Goal: Book appointment/travel/reservation

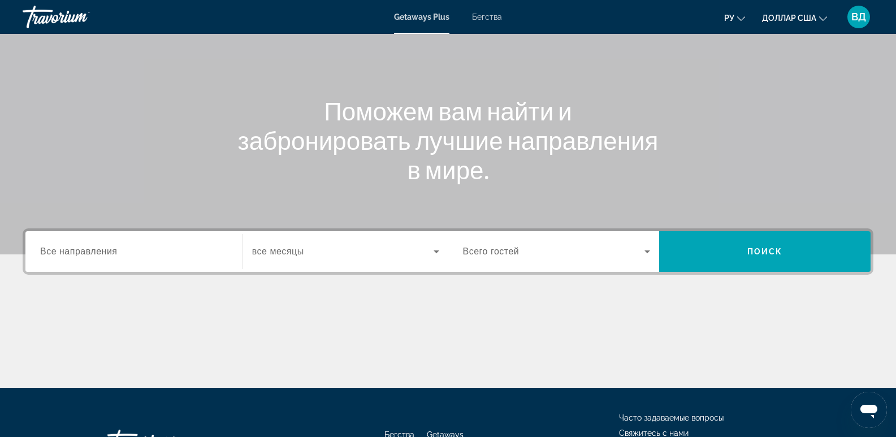
scroll to position [170, 0]
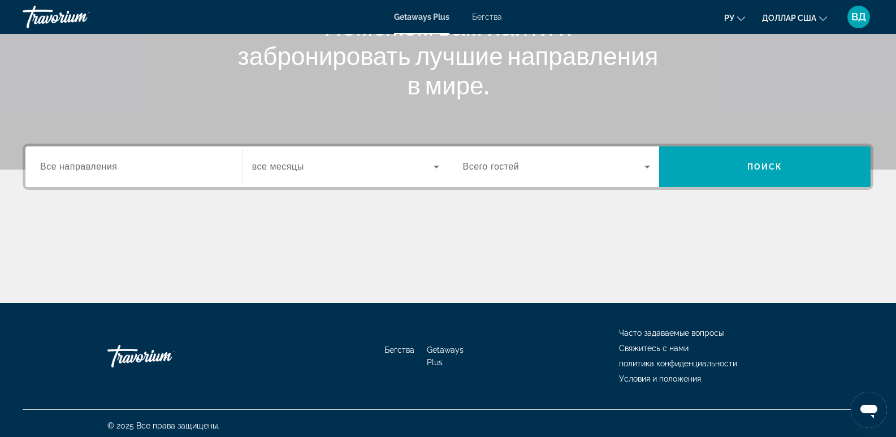
click at [94, 158] on div "Виджет поиска" at bounding box center [134, 167] width 188 height 32
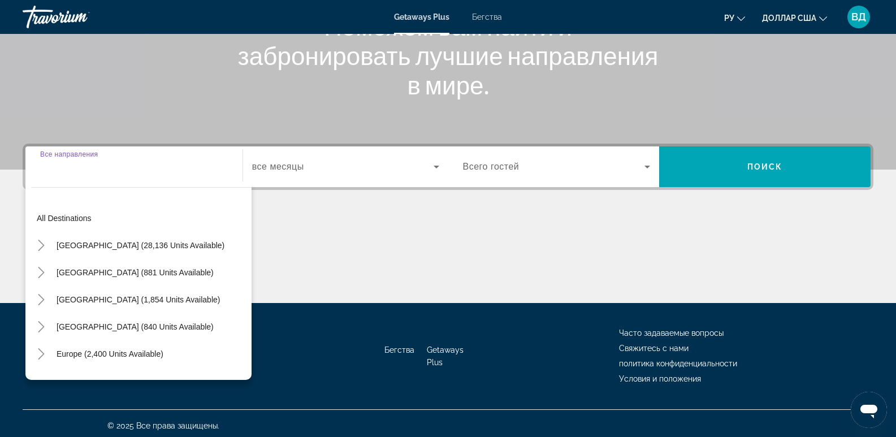
scroll to position [174, 0]
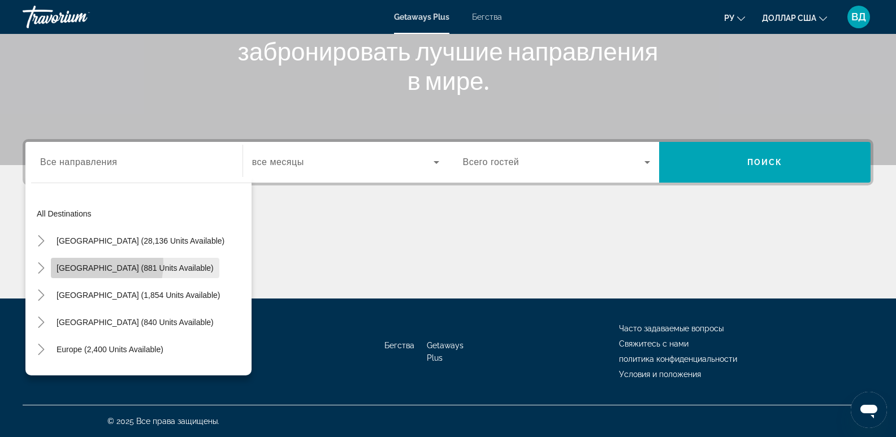
click at [75, 263] on span "Виджет поиска" at bounding box center [135, 267] width 168 height 27
type input "**********"
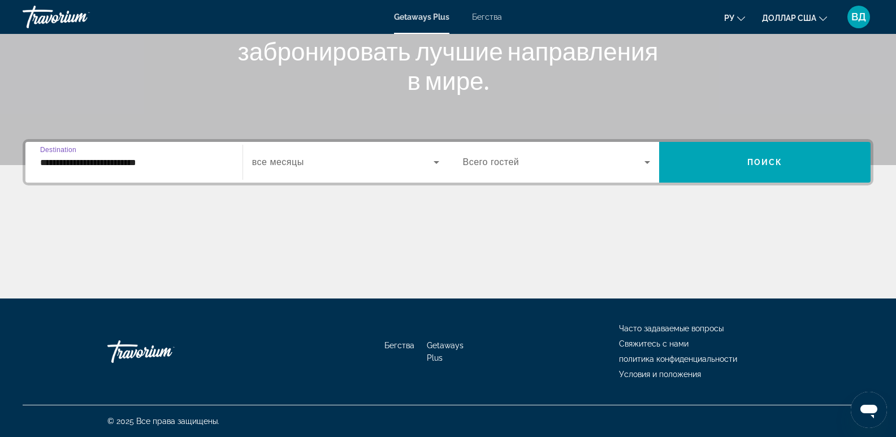
click at [645, 161] on icon "Виджет поиска" at bounding box center [647, 162] width 6 height 3
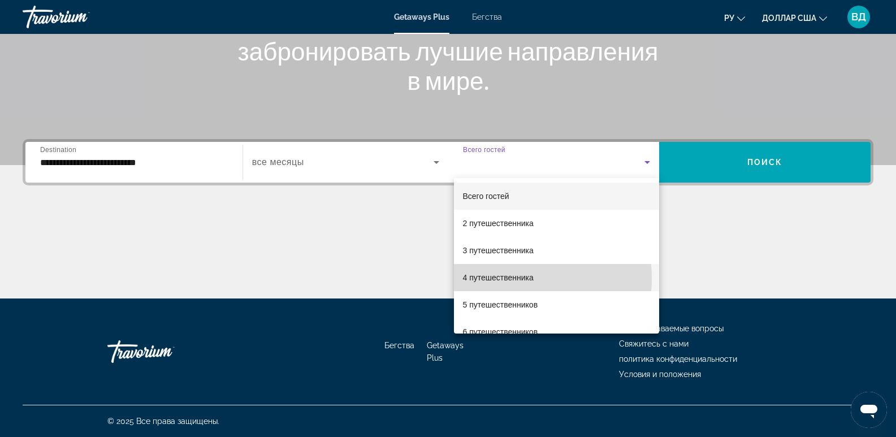
click at [497, 279] on font "4 путешественника" at bounding box center [498, 277] width 71 height 9
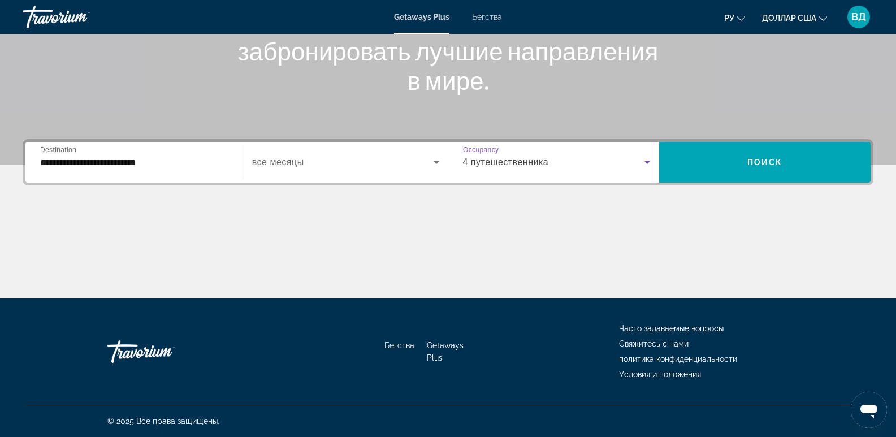
click at [438, 159] on icon "Виджет поиска" at bounding box center [436, 162] width 14 height 14
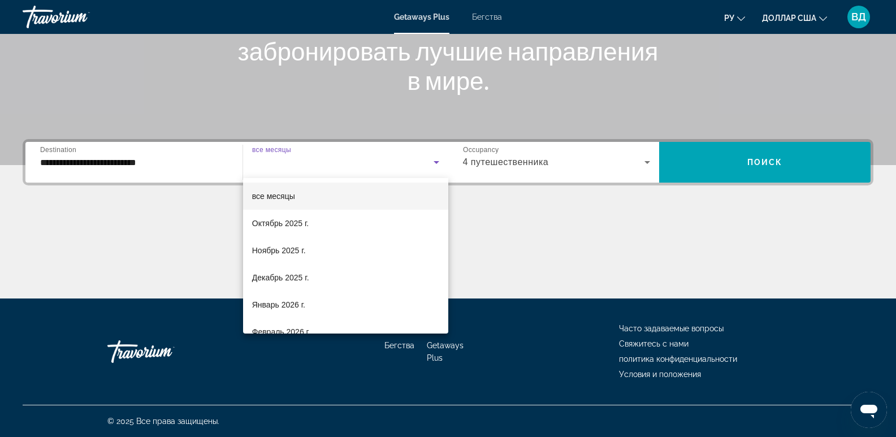
drag, startPoint x: 802, startPoint y: 173, endPoint x: 794, endPoint y: 154, distance: 20.3
click at [801, 171] on div at bounding box center [448, 218] width 896 height 437
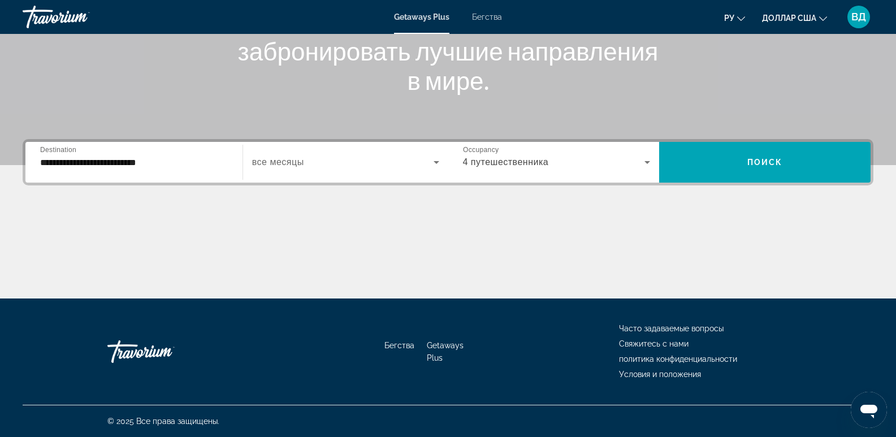
click at [820, 14] on mat-icon "Изменить валюту" at bounding box center [823, 17] width 8 height 8
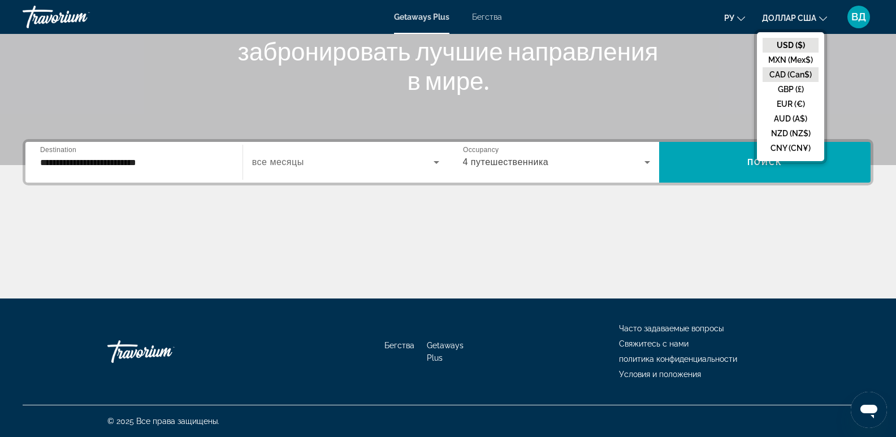
click at [798, 69] on button "CAD (Can$)" at bounding box center [790, 74] width 56 height 15
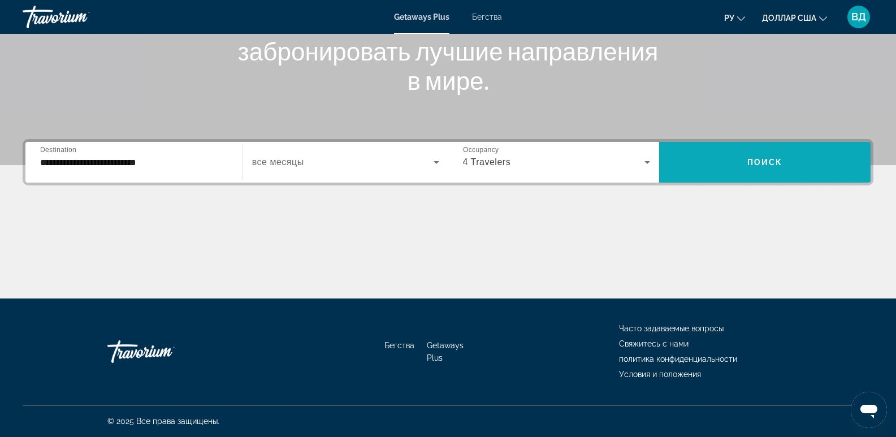
click at [772, 164] on span "Поиск" at bounding box center [765, 162] width 36 height 9
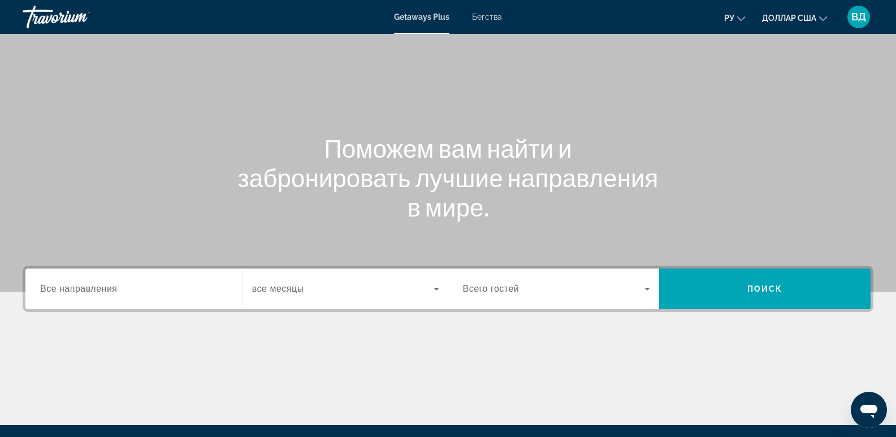
scroll to position [170, 0]
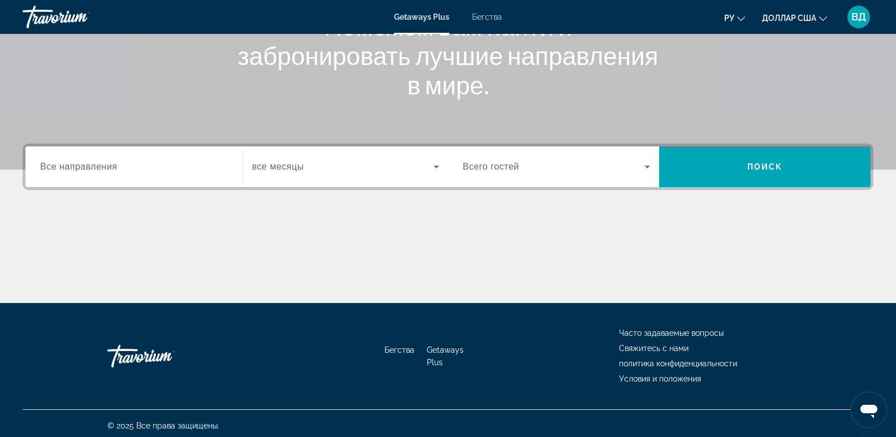
click at [114, 159] on div "Виджет поиска" at bounding box center [134, 167] width 188 height 32
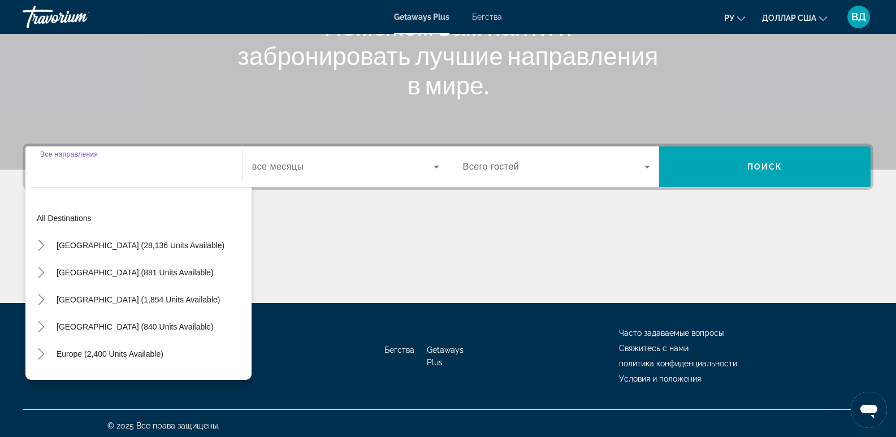
scroll to position [174, 0]
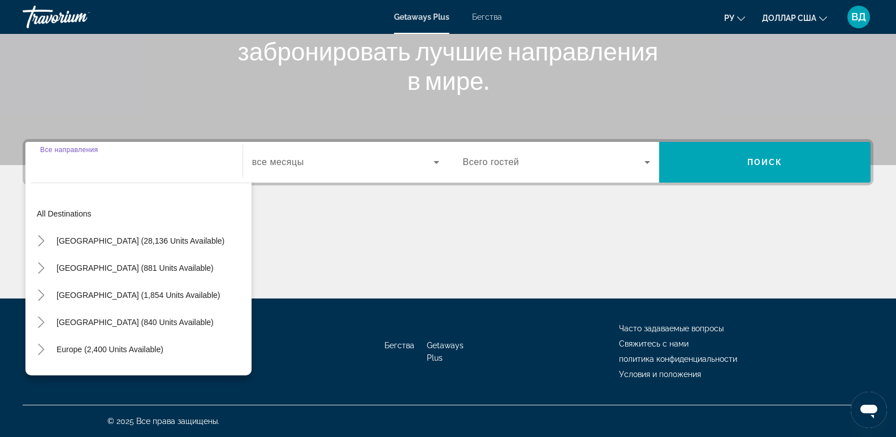
drag, startPoint x: 100, startPoint y: 271, endPoint x: 101, endPoint y: 261, distance: 10.2
click at [101, 268] on span "[GEOGRAPHIC_DATA] (881 units available)" at bounding box center [135, 267] width 157 height 9
type input "**********"
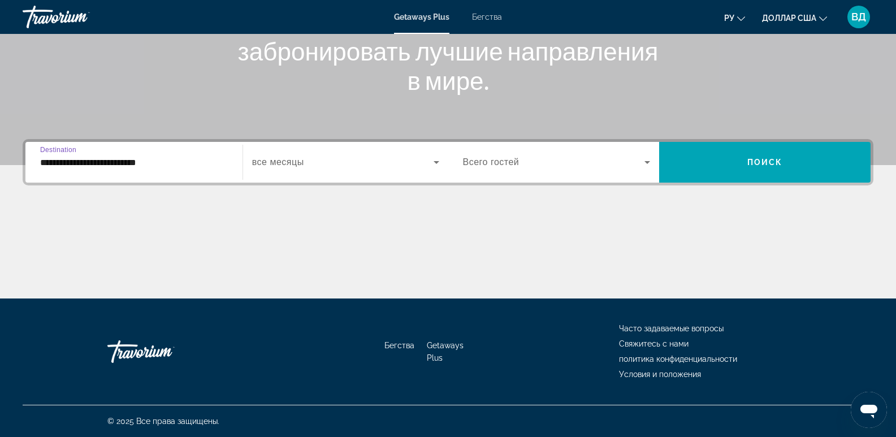
click at [651, 161] on icon "Виджет поиска" at bounding box center [647, 162] width 14 height 14
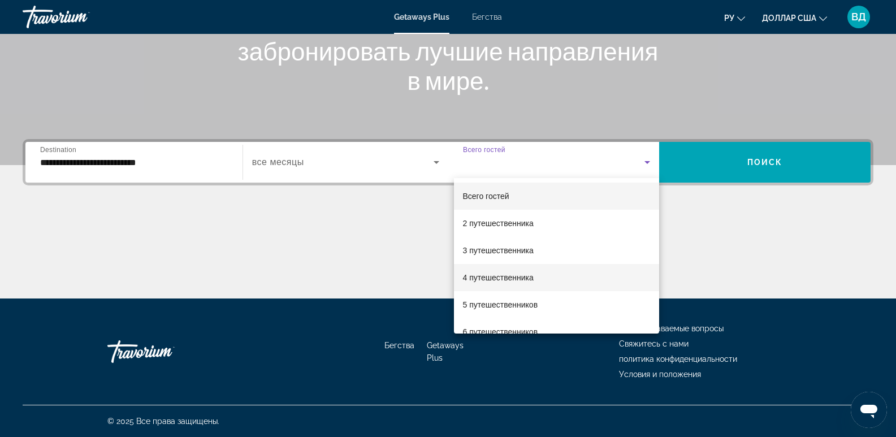
click at [522, 280] on font "4 путешественника" at bounding box center [498, 277] width 71 height 9
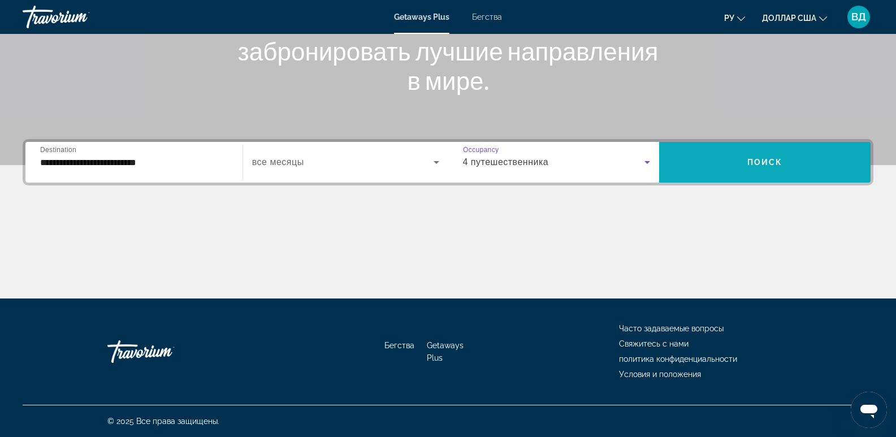
click at [803, 170] on span "Виджет поиска" at bounding box center [764, 162] width 211 height 27
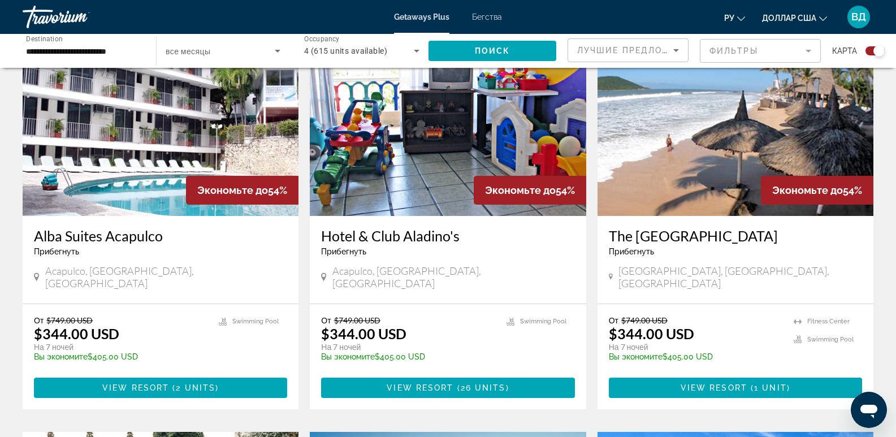
scroll to position [396, 0]
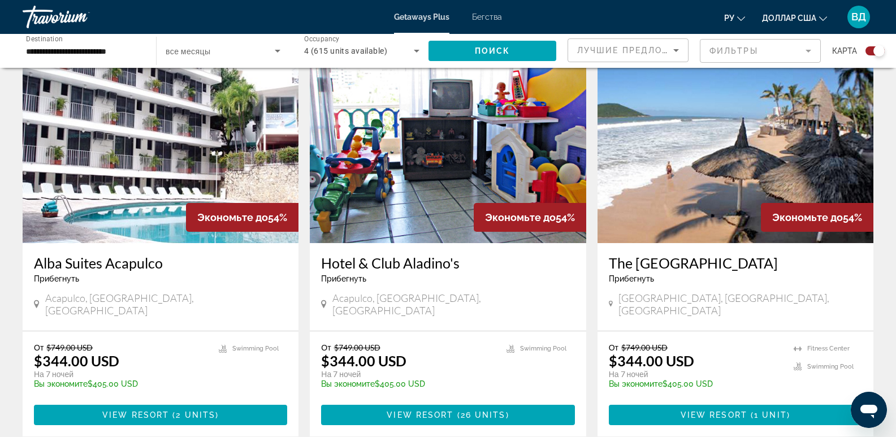
click at [610, 260] on h3 "The [GEOGRAPHIC_DATA]" at bounding box center [735, 262] width 253 height 17
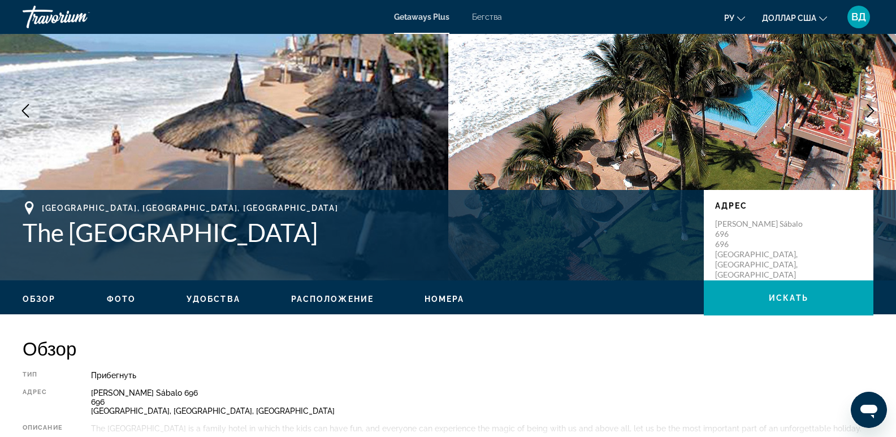
scroll to position [113, 0]
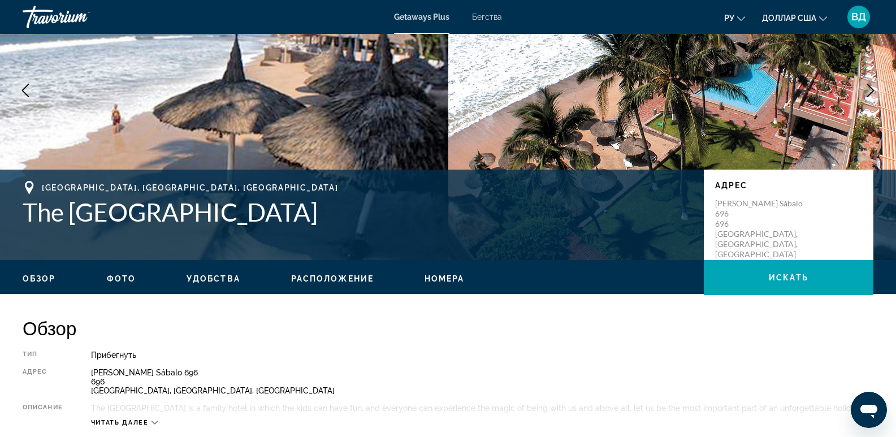
drag, startPoint x: 20, startPoint y: 207, endPoint x: 350, endPoint y: 230, distance: 330.8
click at [377, 241] on div "[GEOGRAPHIC_DATA], [GEOGRAPHIC_DATA], [GEOGRAPHIC_DATA] [GEOGRAPHIC_DATA] Адрес…" at bounding box center [448, 215] width 896 height 68
copy h1 "The [GEOGRAPHIC_DATA]"
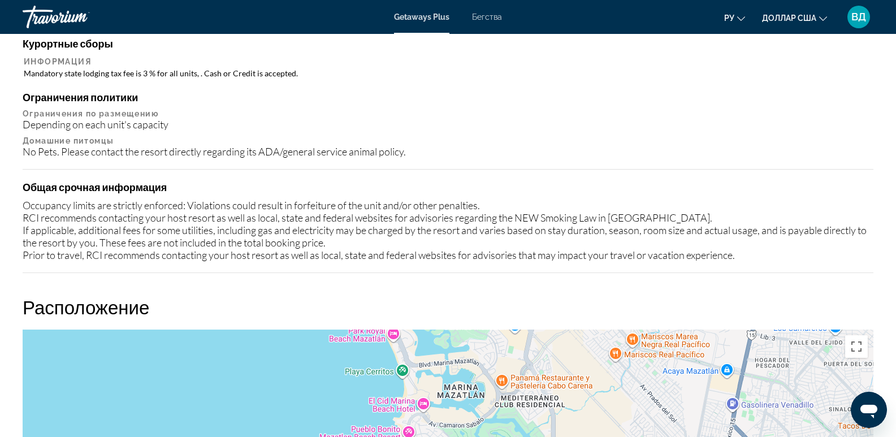
scroll to position [1091, 0]
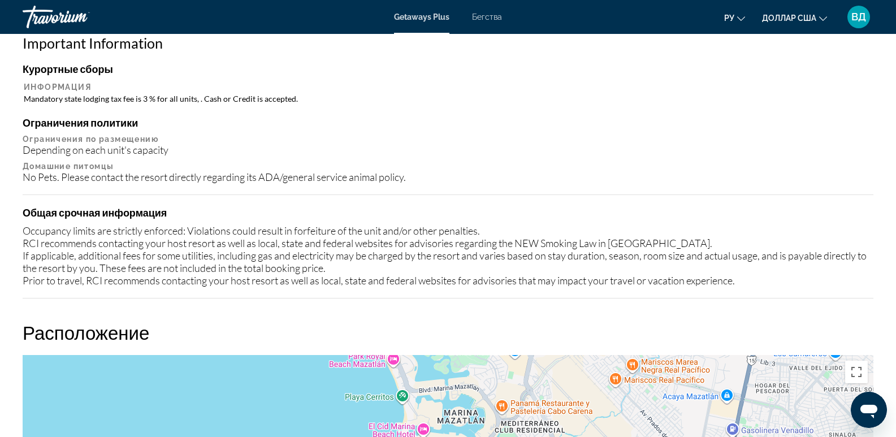
click at [823, 15] on icon "Изменить валюту" at bounding box center [823, 19] width 8 height 8
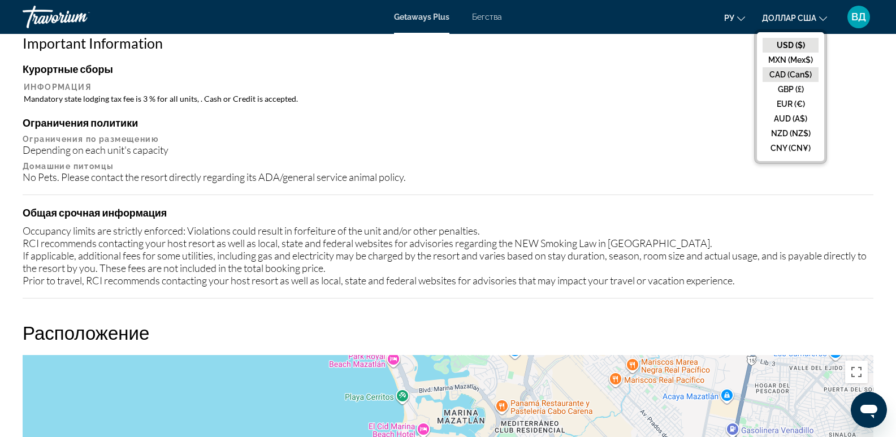
click at [806, 76] on button "CAD (Can$)" at bounding box center [790, 74] width 56 height 15
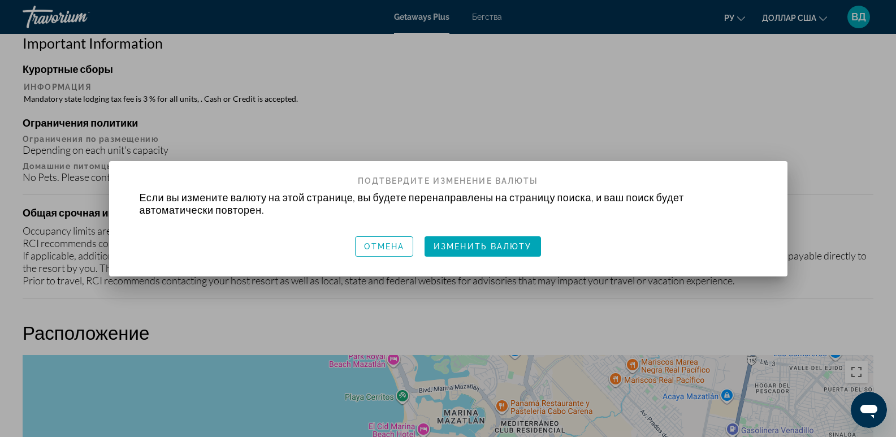
scroll to position [0, 0]
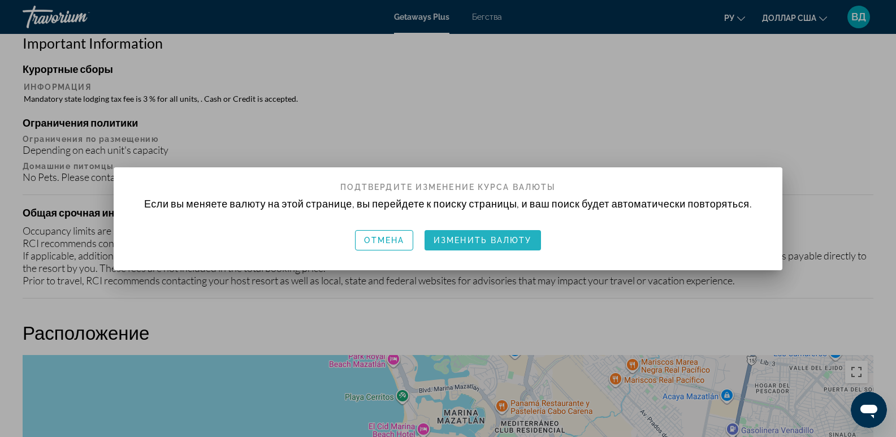
click at [525, 241] on font "Изменить валюту" at bounding box center [482, 240] width 98 height 9
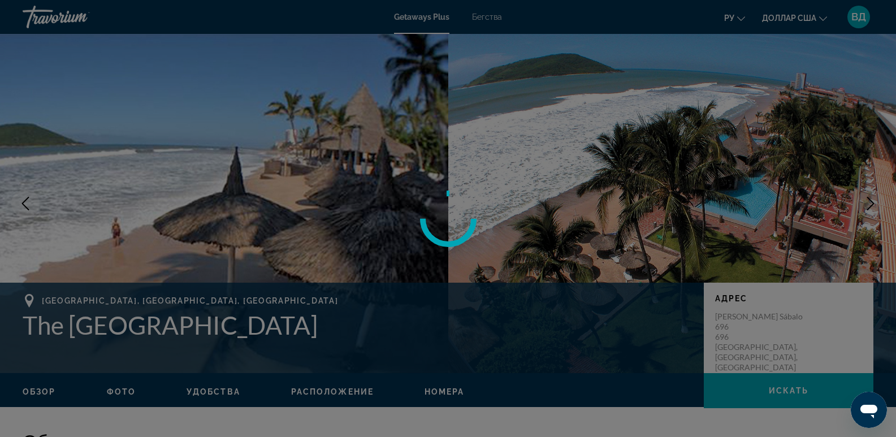
scroll to position [1091, 0]
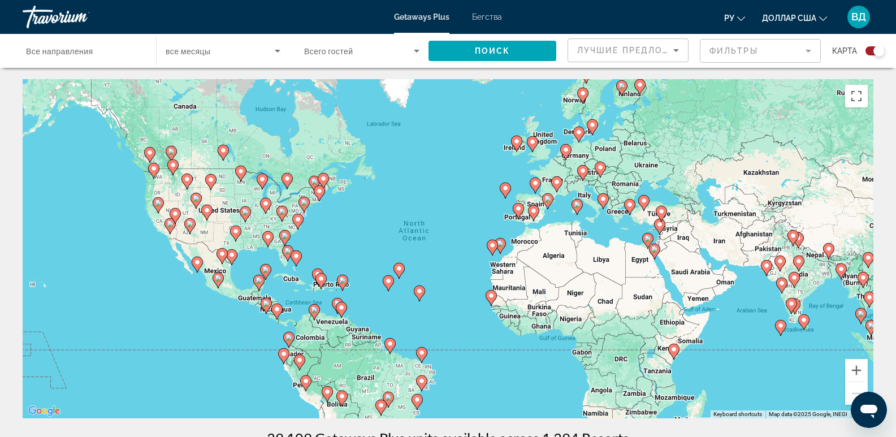
click at [422, 13] on font "Getaways Plus" at bounding box center [421, 16] width 55 height 9
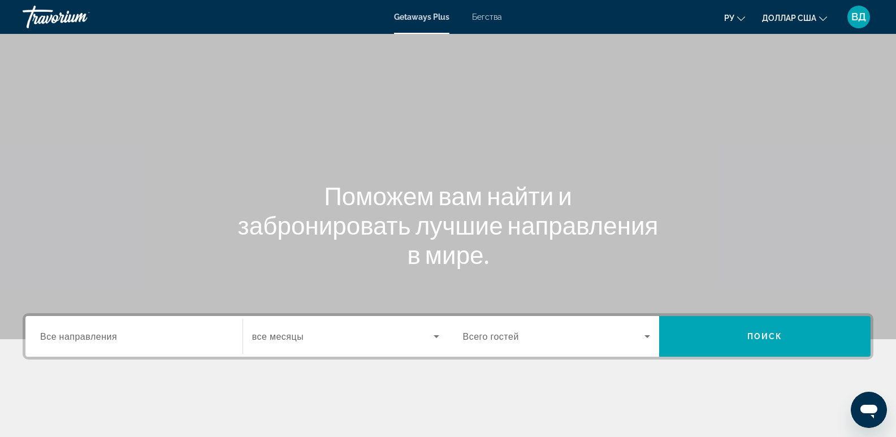
click at [140, 346] on div "Search widget" at bounding box center [134, 336] width 188 height 32
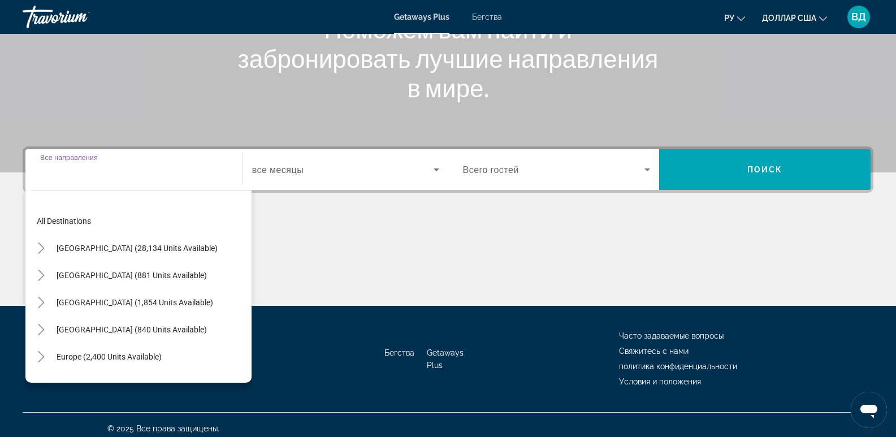
scroll to position [174, 0]
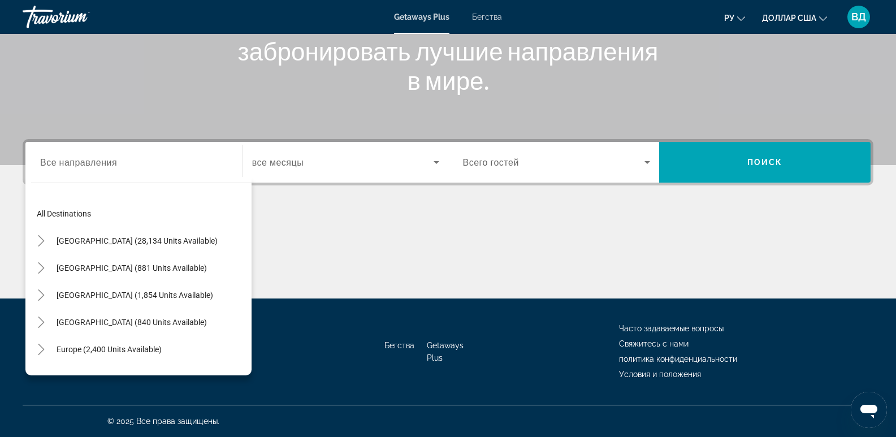
click at [805, 14] on font "доллар США" at bounding box center [789, 18] width 54 height 9
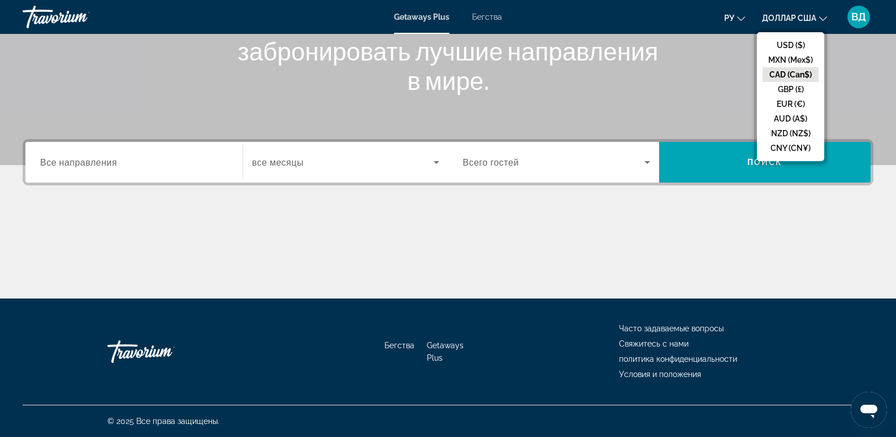
click at [798, 76] on button "CAD (Can$)" at bounding box center [790, 74] width 56 height 15
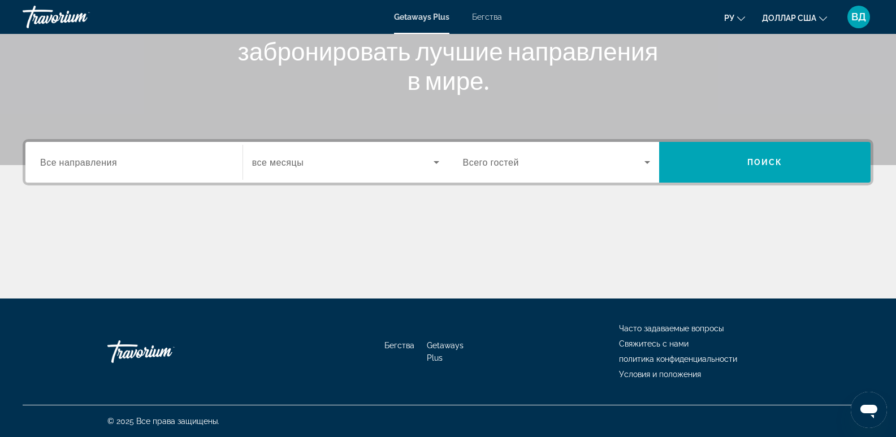
click at [809, 17] on font "доллар США" at bounding box center [789, 18] width 54 height 9
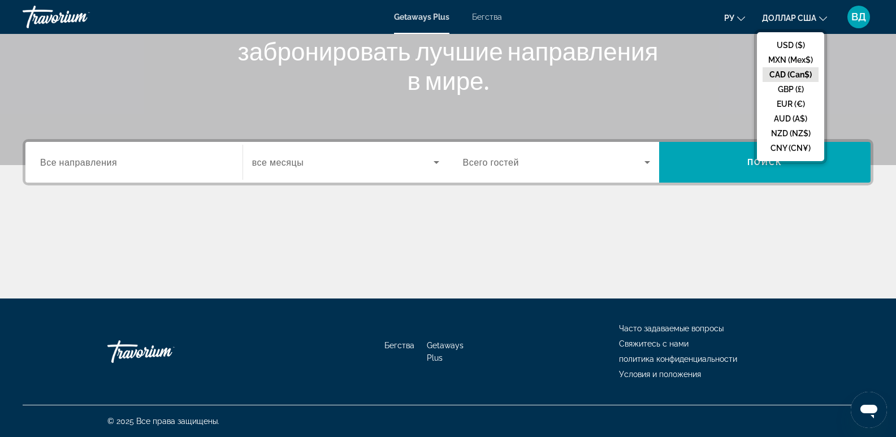
click at [802, 77] on button "CAD (Can$)" at bounding box center [790, 74] width 56 height 15
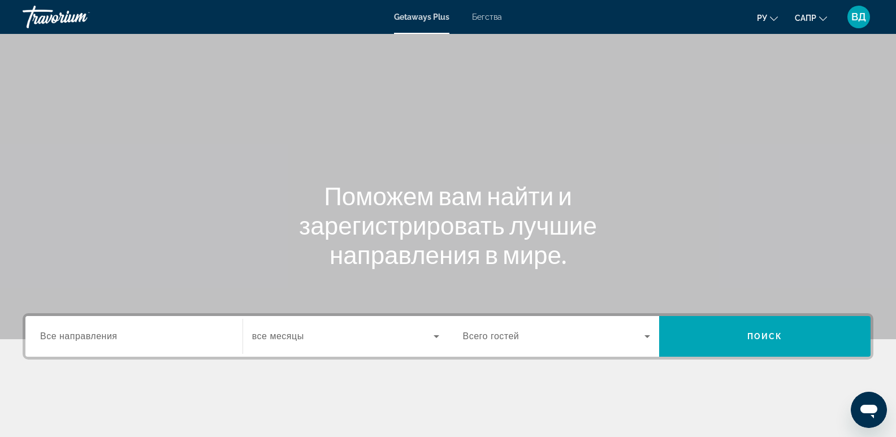
click at [785, 121] on div "Основное содержание" at bounding box center [448, 169] width 896 height 339
click at [820, 18] on icon "Изменить валюту" at bounding box center [823, 18] width 8 height 5
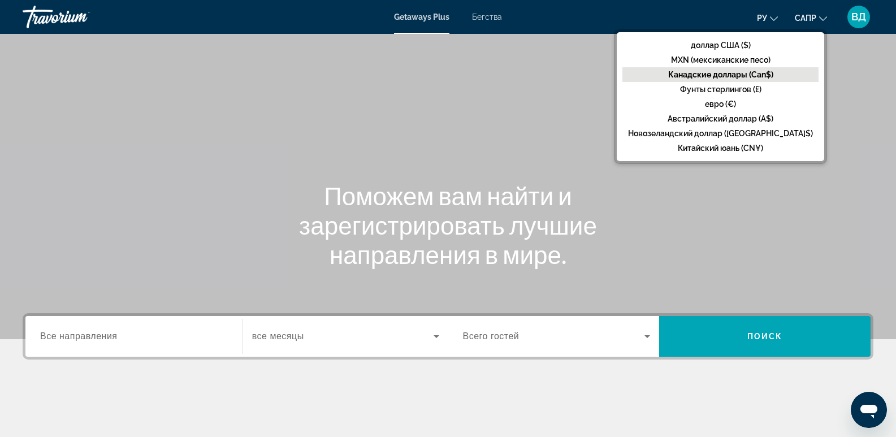
click at [776, 223] on div "Поможем вам найти и зарегистрировать лучшие направления в мире." at bounding box center [448, 225] width 896 height 88
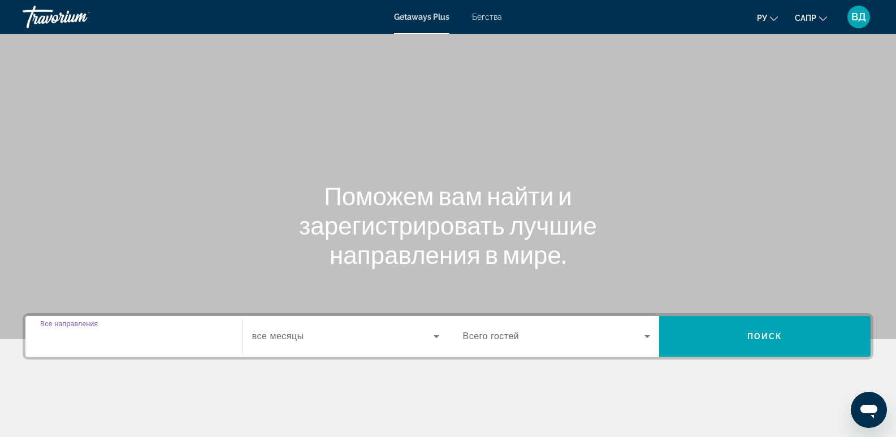
click at [137, 340] on input "Место назначения Все направления" at bounding box center [134, 337] width 188 height 14
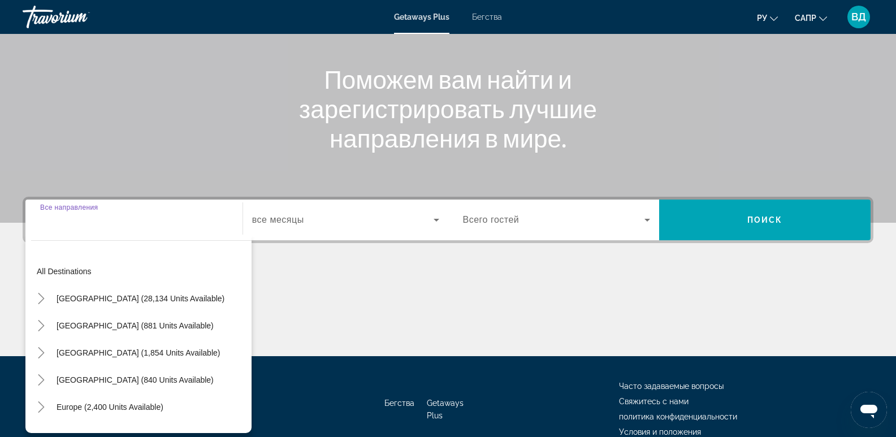
scroll to position [174, 0]
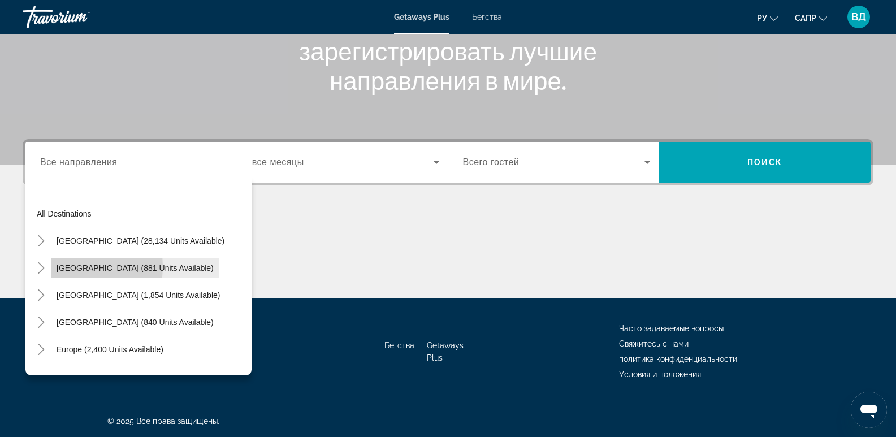
click at [73, 266] on span "[GEOGRAPHIC_DATA] (881 units available)" at bounding box center [135, 267] width 157 height 9
type input "**********"
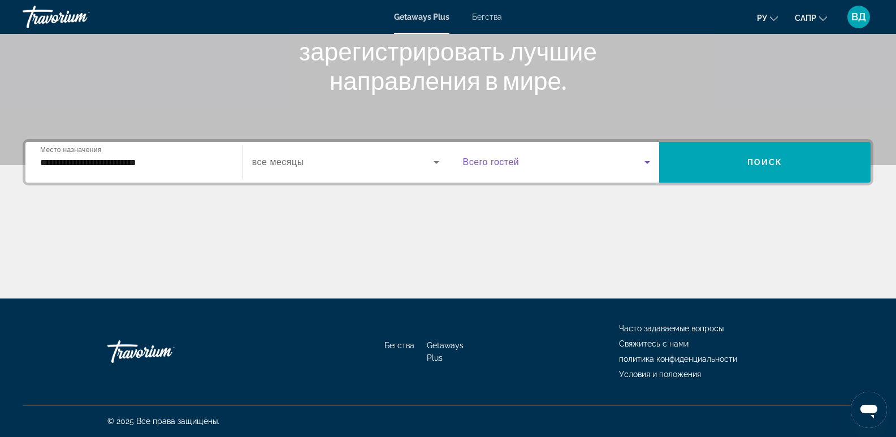
click at [647, 164] on icon "Виджет поиска" at bounding box center [647, 162] width 14 height 14
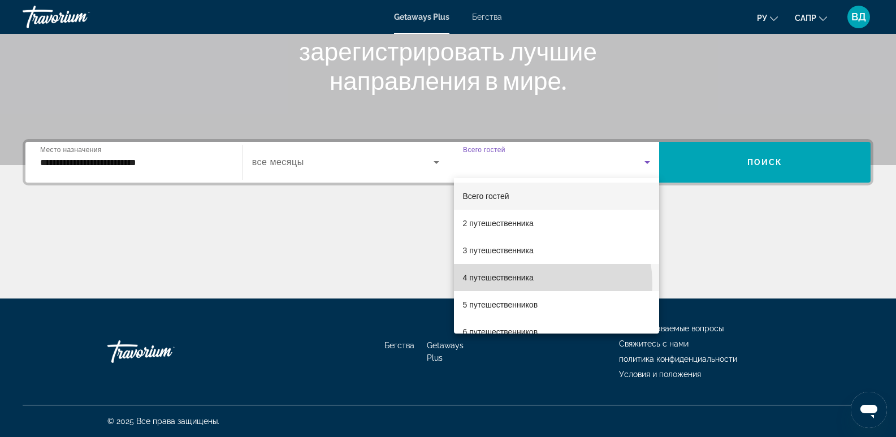
click at [520, 284] on mat-option "4 путешественника" at bounding box center [557, 277] width 206 height 27
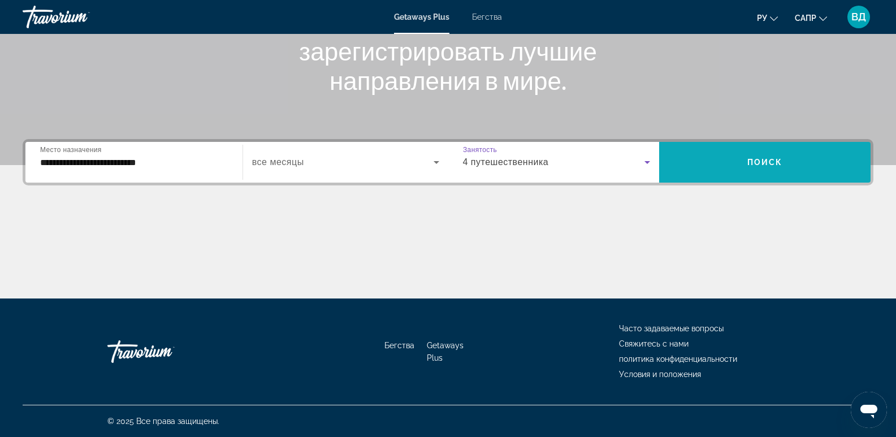
click at [828, 150] on span "Виджет поиска" at bounding box center [764, 162] width 211 height 27
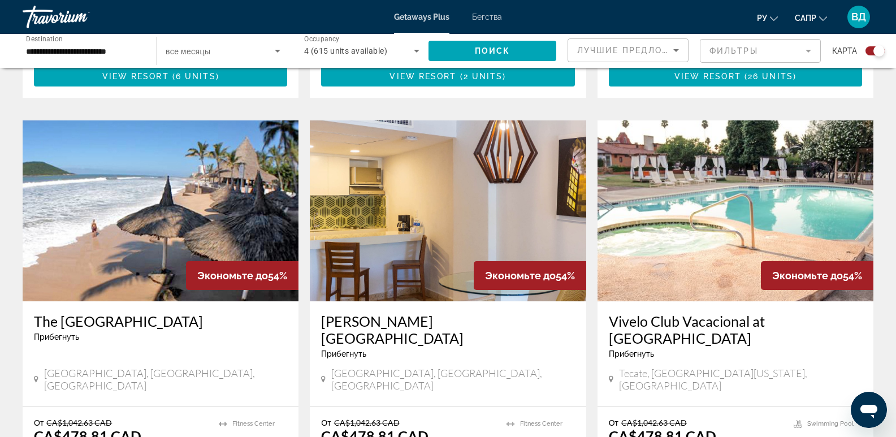
scroll to position [735, 0]
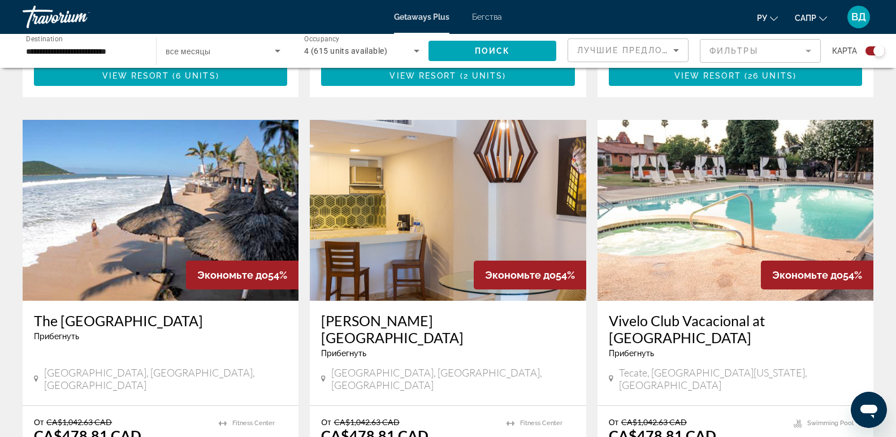
drag, startPoint x: 72, startPoint y: 307, endPoint x: 76, endPoint y: 301, distance: 7.8
click at [72, 312] on h3 "The [GEOGRAPHIC_DATA]" at bounding box center [160, 320] width 253 height 17
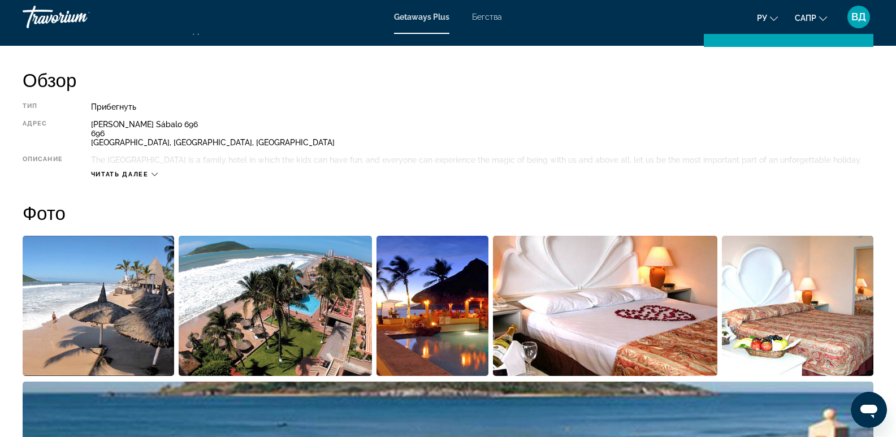
scroll to position [356, 0]
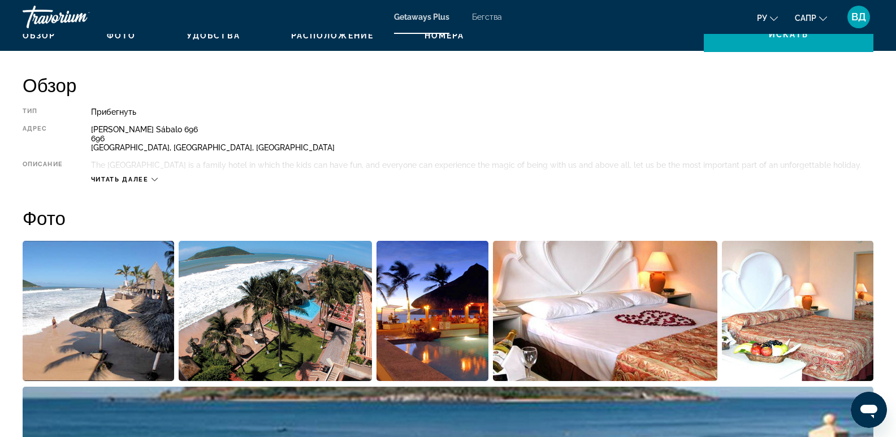
click at [154, 178] on icon "Основное содержание" at bounding box center [154, 179] width 6 height 6
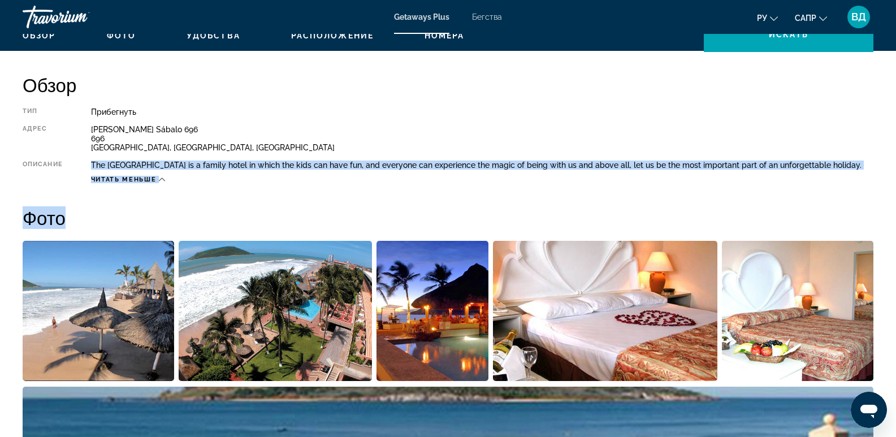
drag, startPoint x: 91, startPoint y: 164, endPoint x: 321, endPoint y: 194, distance: 231.9
copy div "The Palms Resort of Mazatlan is a family hotel in which the kids can have fun, …"
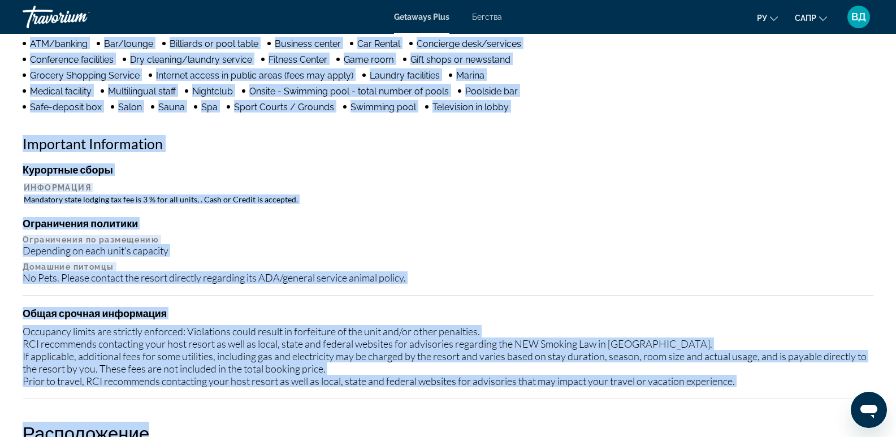
scroll to position [1006, 0]
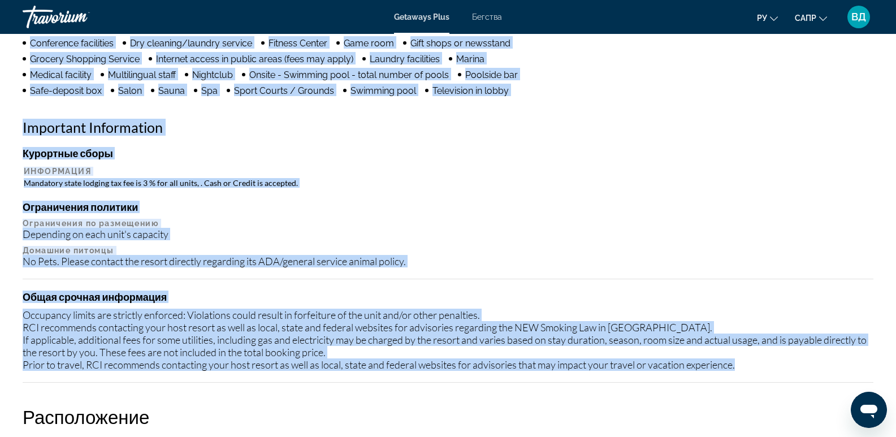
drag, startPoint x: 14, startPoint y: 139, endPoint x: 574, endPoint y: 379, distance: 609.6
click at [574, 379] on div "Обзор Тип Прибегнуть Все включено Нет «все включено» Адрес Calzada Camarón Sába…" at bounding box center [448, 354] width 896 height 1863
drag, startPoint x: 532, startPoint y: 329, endPoint x: 566, endPoint y: 201, distance: 132.5
click at [566, 201] on h4 "Ограничения политики" at bounding box center [448, 207] width 850 height 12
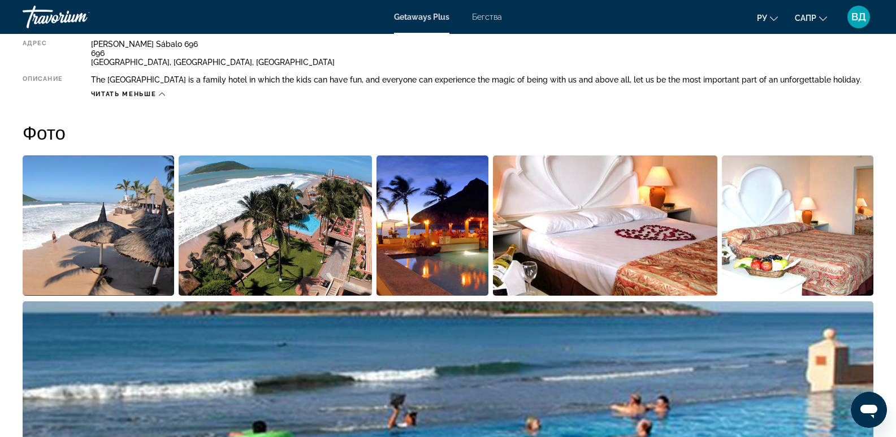
scroll to position [272, 0]
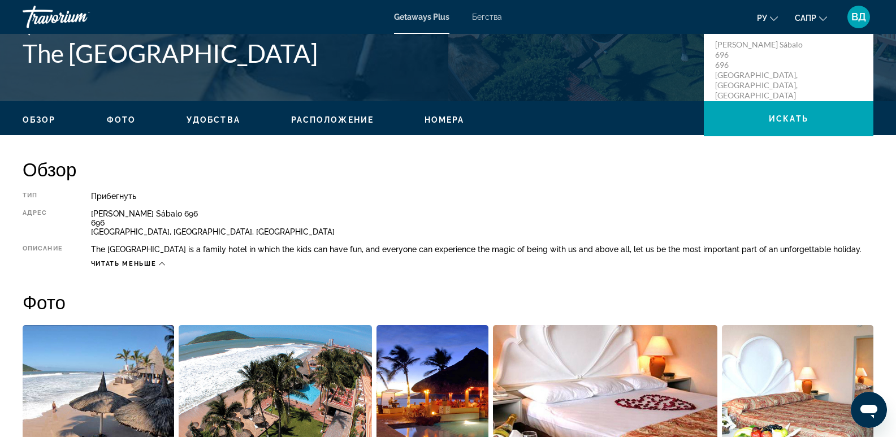
click at [165, 263] on icon "Основное содержание" at bounding box center [162, 263] width 6 height 6
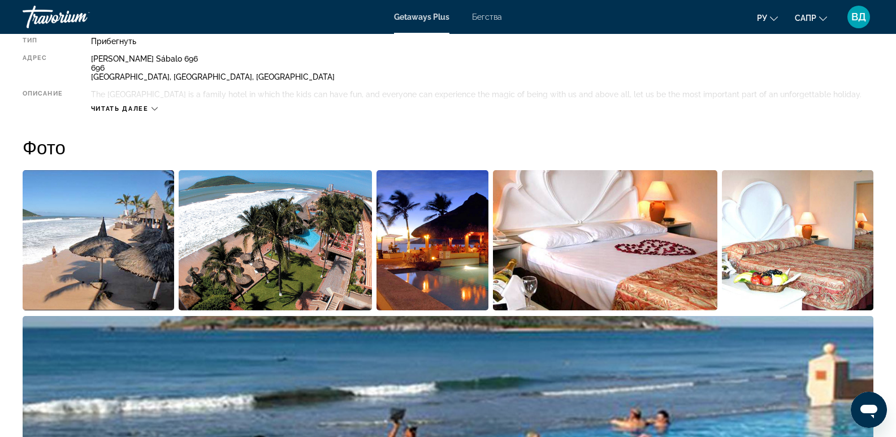
scroll to position [370, 0]
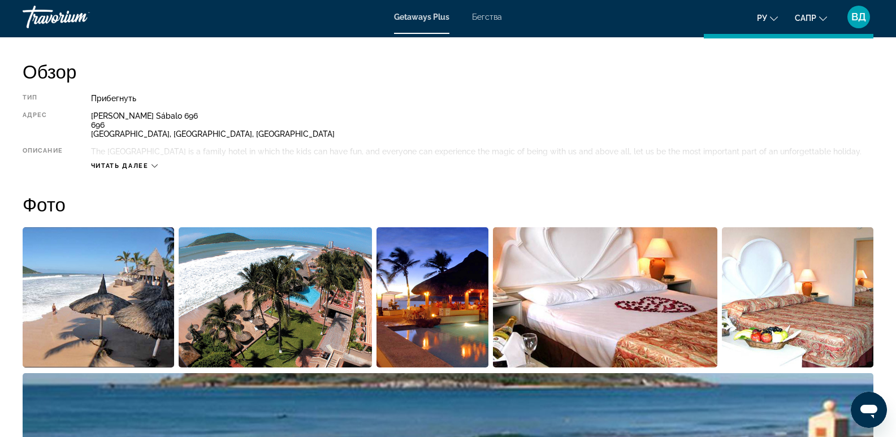
click at [154, 164] on icon "Основное содержание" at bounding box center [154, 166] width 6 height 6
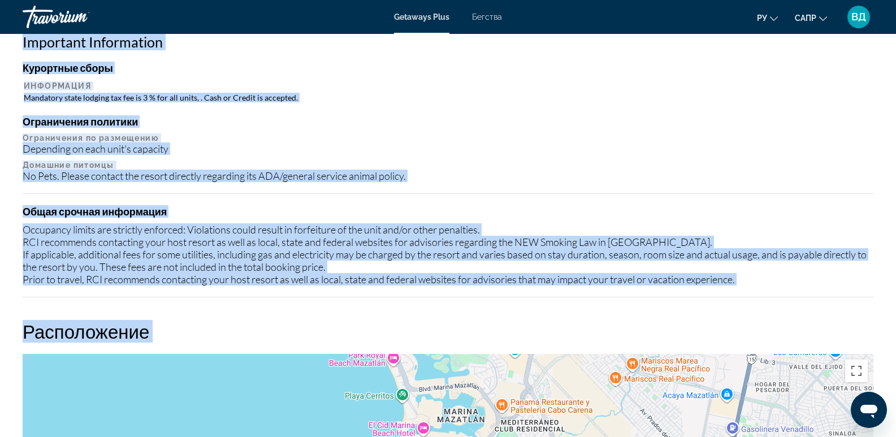
scroll to position [1096, 0]
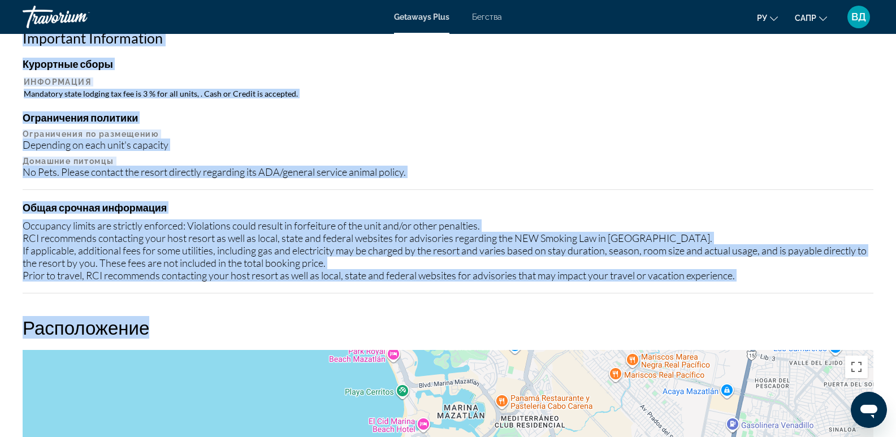
drag, startPoint x: 22, startPoint y: 133, endPoint x: 414, endPoint y: 291, distance: 422.1
click at [426, 302] on div "Обзор Тип Прибегнуть Все включено Нет «все включено» Адрес Calzada Camarón Sába…" at bounding box center [448, 265] width 862 height 1863
copy div "Fitness Center Swimming Pool ATM/banking Bar/lounge Billiards or pool table Bus…"
